Goal: Check status: Check status

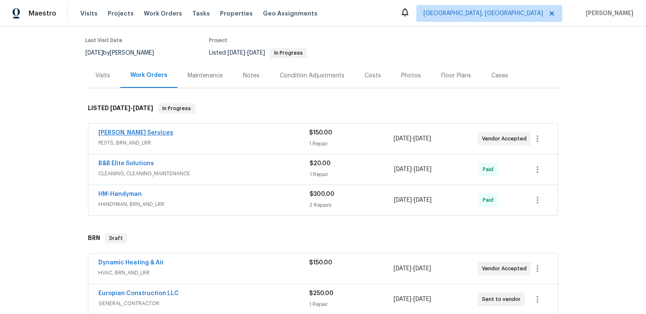
scroll to position [217, 0]
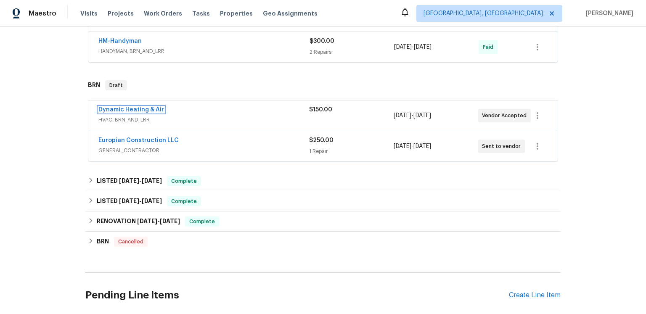
click at [150, 113] on link "Dynamic Heating & Air" at bounding box center [131, 110] width 66 height 6
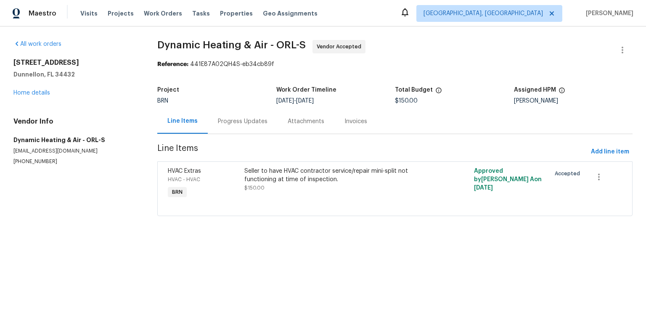
click at [353, 86] on section "Dynamic Heating & Air - ORL-S Vendor Accepted Reference: 441E87A02QH4S-eb34cb89…" at bounding box center [394, 133] width 475 height 186
click at [350, 85] on section "Dynamic Heating & Air - ORL-S Vendor Accepted Reference: 441E87A02QH4S-eb34cb89…" at bounding box center [394, 133] width 475 height 186
click at [238, 126] on div "Progress Updates" at bounding box center [243, 121] width 50 height 8
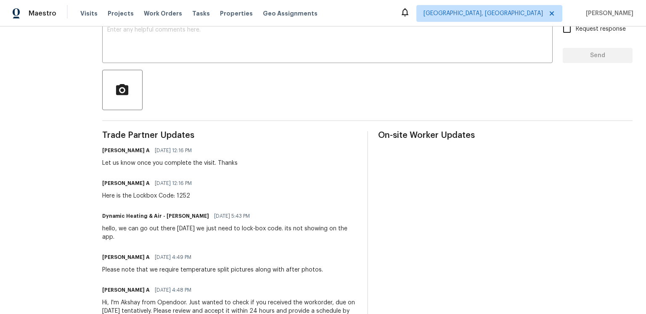
scroll to position [261, 0]
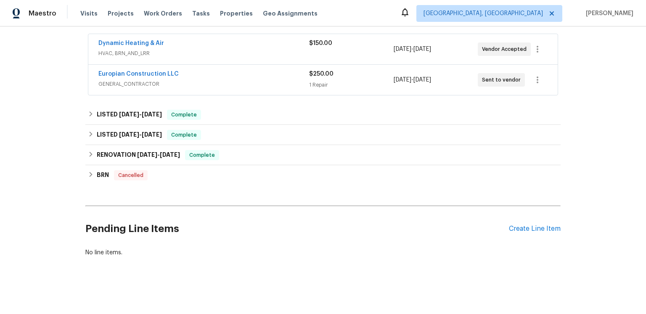
scroll to position [301, 0]
click at [162, 77] on link "Europian Construction LLC" at bounding box center [138, 74] width 80 height 6
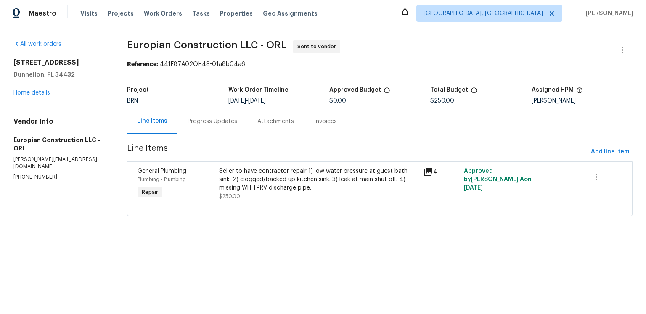
click at [204, 126] on div "Progress Updates" at bounding box center [213, 121] width 50 height 8
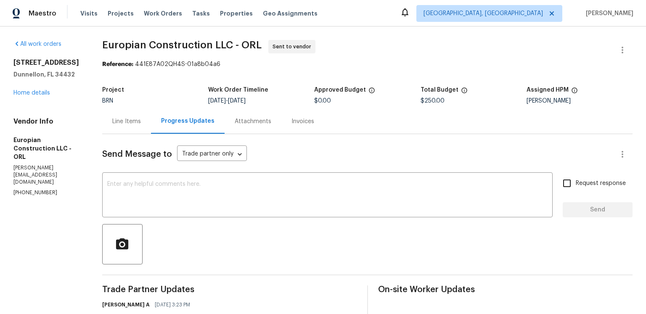
scroll to position [114, 0]
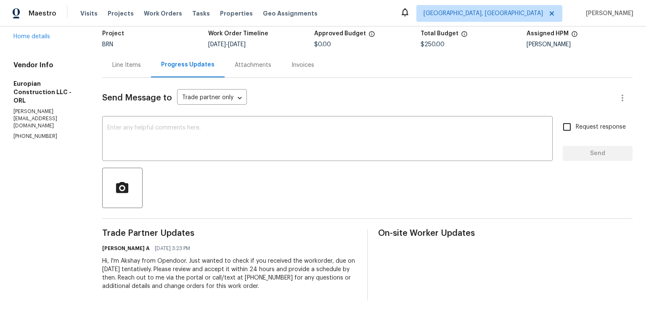
click at [246, 173] on div at bounding box center [367, 188] width 530 height 40
click at [249, 173] on div at bounding box center [367, 188] width 530 height 40
click at [219, 173] on div at bounding box center [367, 188] width 530 height 40
click at [341, 88] on div "Send Message to Trade partner only Trade partner only ​" at bounding box center [357, 98] width 510 height 20
